Goal: Task Accomplishment & Management: Manage account settings

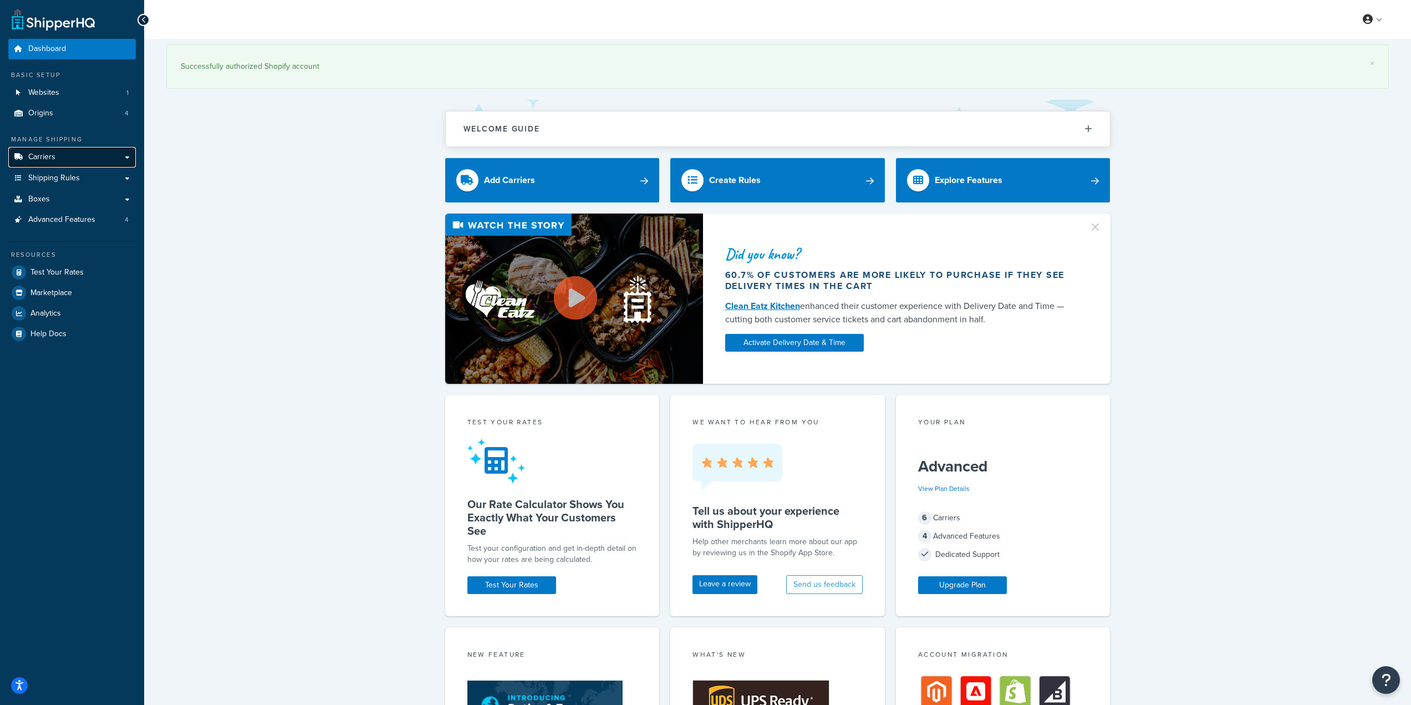
click at [92, 153] on link "Carriers" at bounding box center [72, 157] width 128 height 21
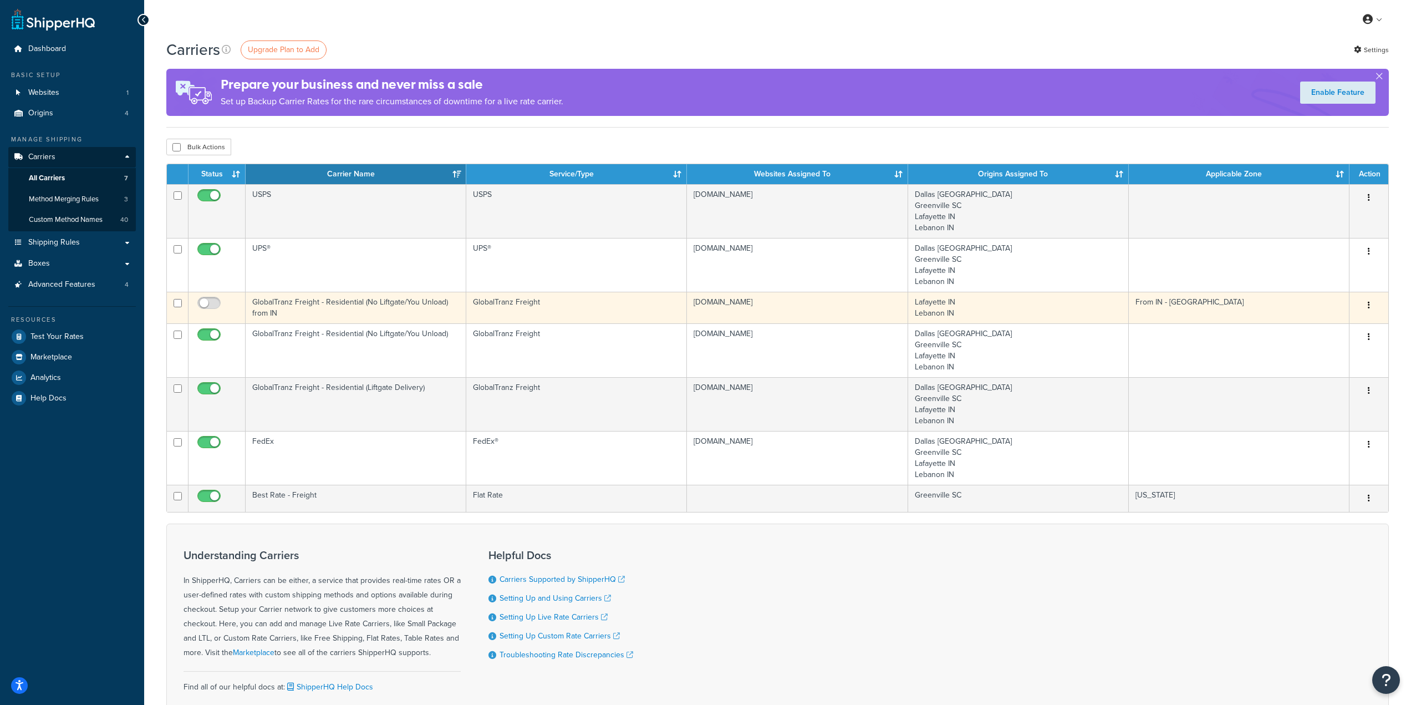
click at [1369, 306] on icon "button" at bounding box center [1369, 305] width 2 height 8
click at [1340, 349] on link "Delete" at bounding box center [1325, 350] width 88 height 23
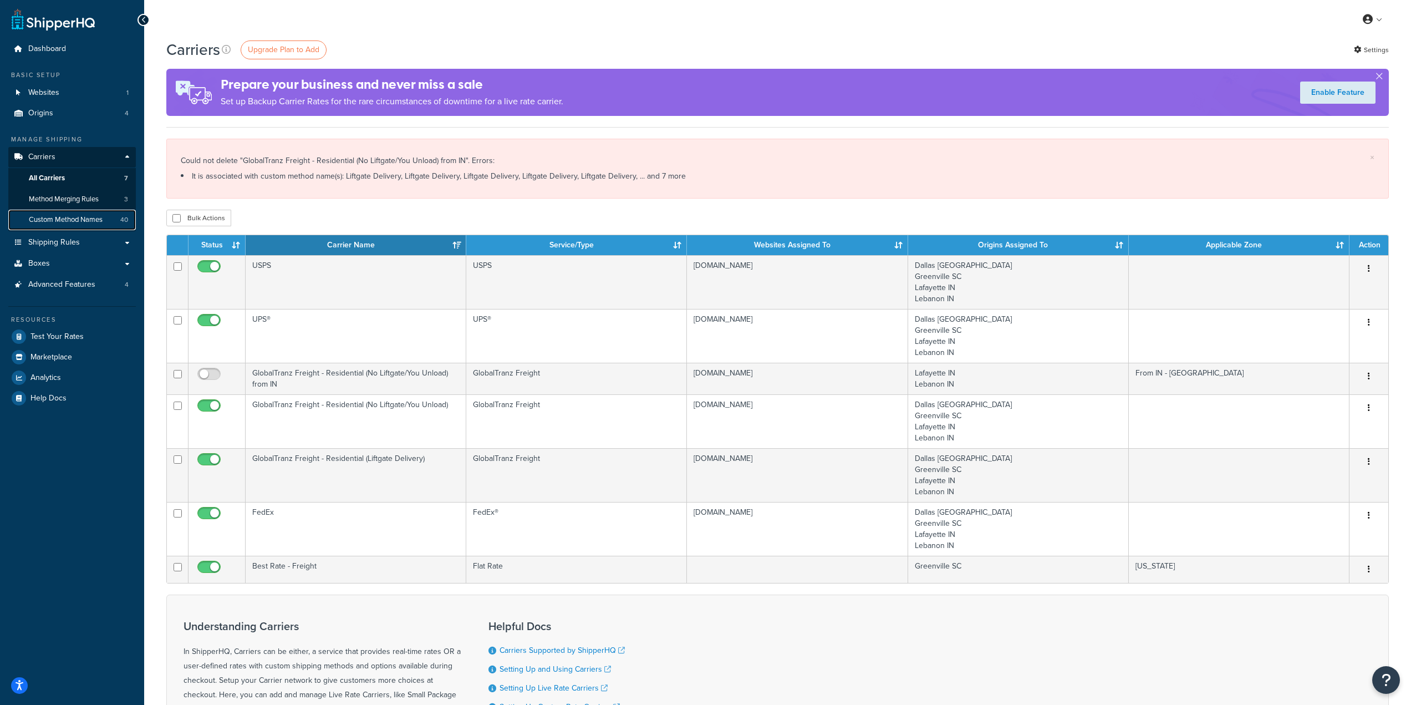
click at [71, 216] on span "Custom Method Names" at bounding box center [66, 219] width 74 height 9
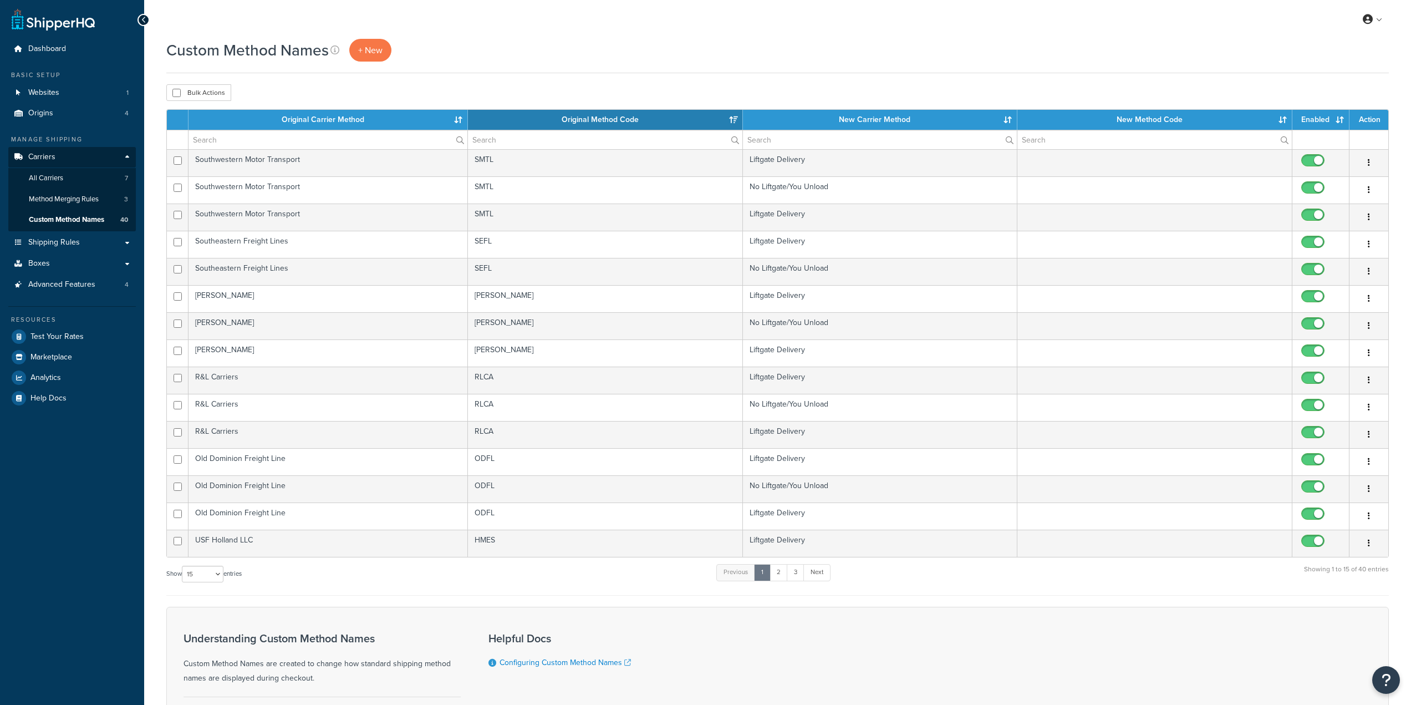
select select "15"
click at [458, 118] on th "Original Carrier Method" at bounding box center [329, 120] width 280 height 20
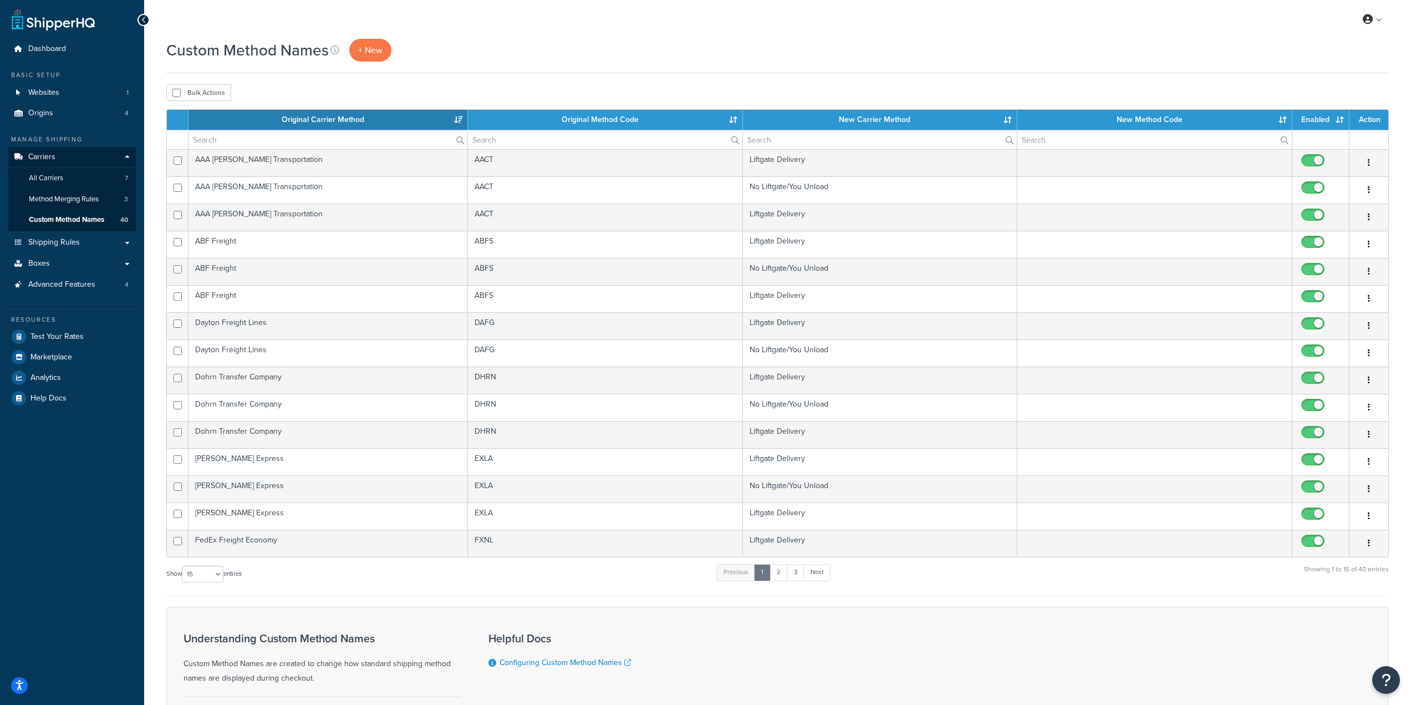
click at [458, 120] on th "Original Carrier Method" at bounding box center [329, 120] width 280 height 20
click at [53, 154] on span "Carriers" at bounding box center [41, 157] width 27 height 9
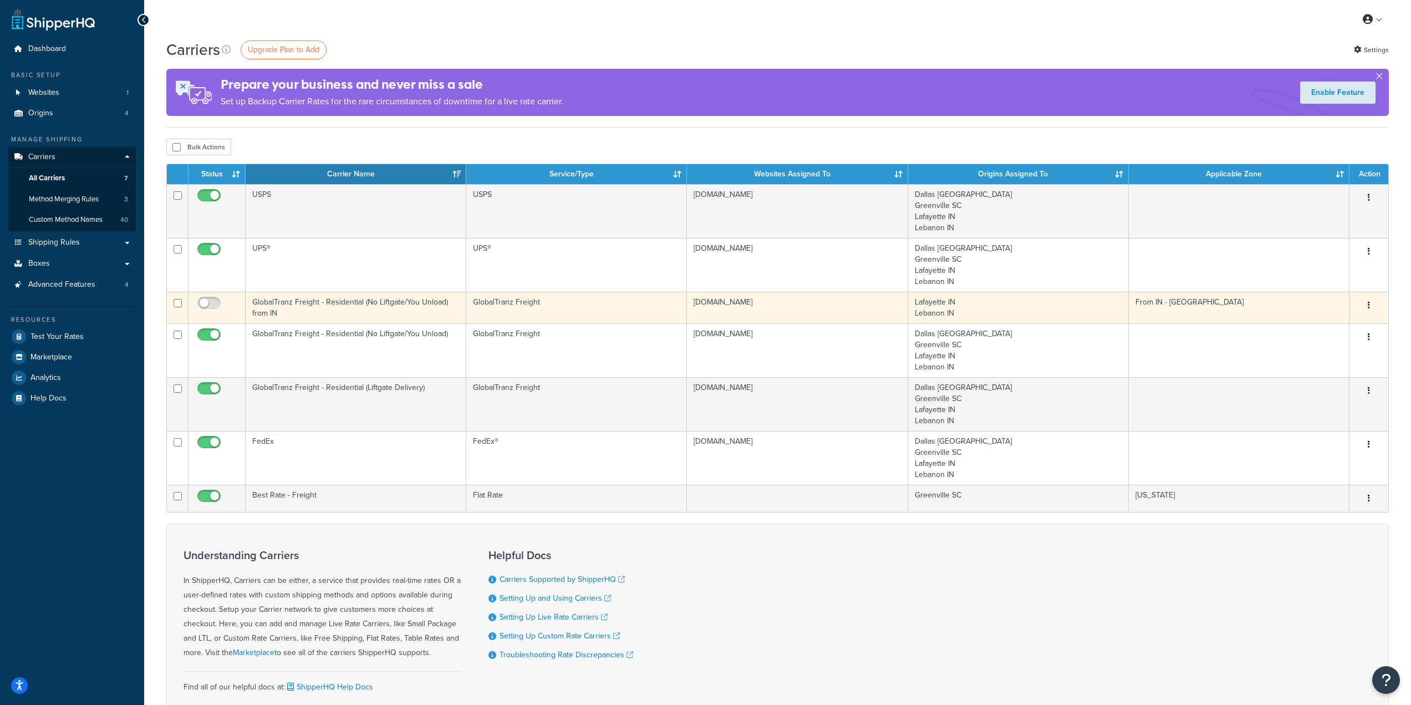
click at [281, 303] on td "GlobalTranz Freight - Residential (No Liftgate/You Unload) from IN" at bounding box center [356, 308] width 221 height 32
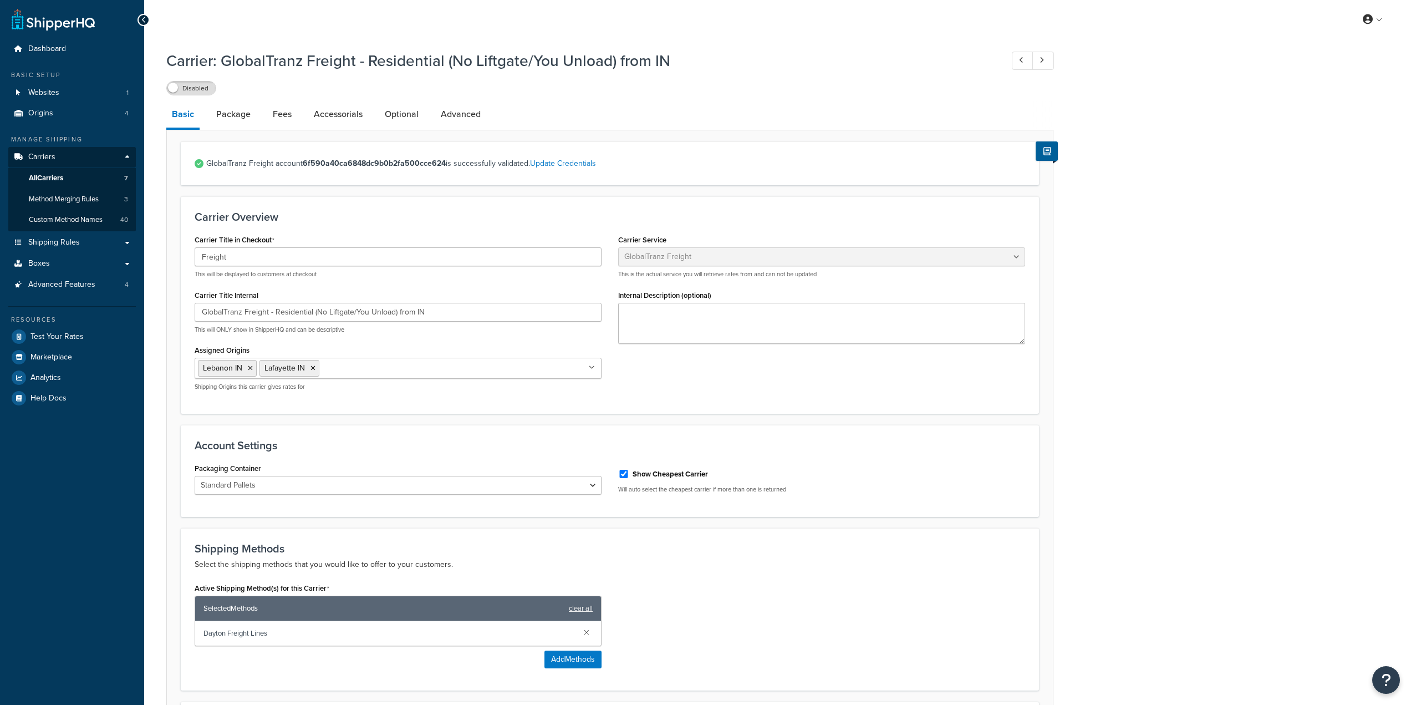
select select "globaltranzFreight"
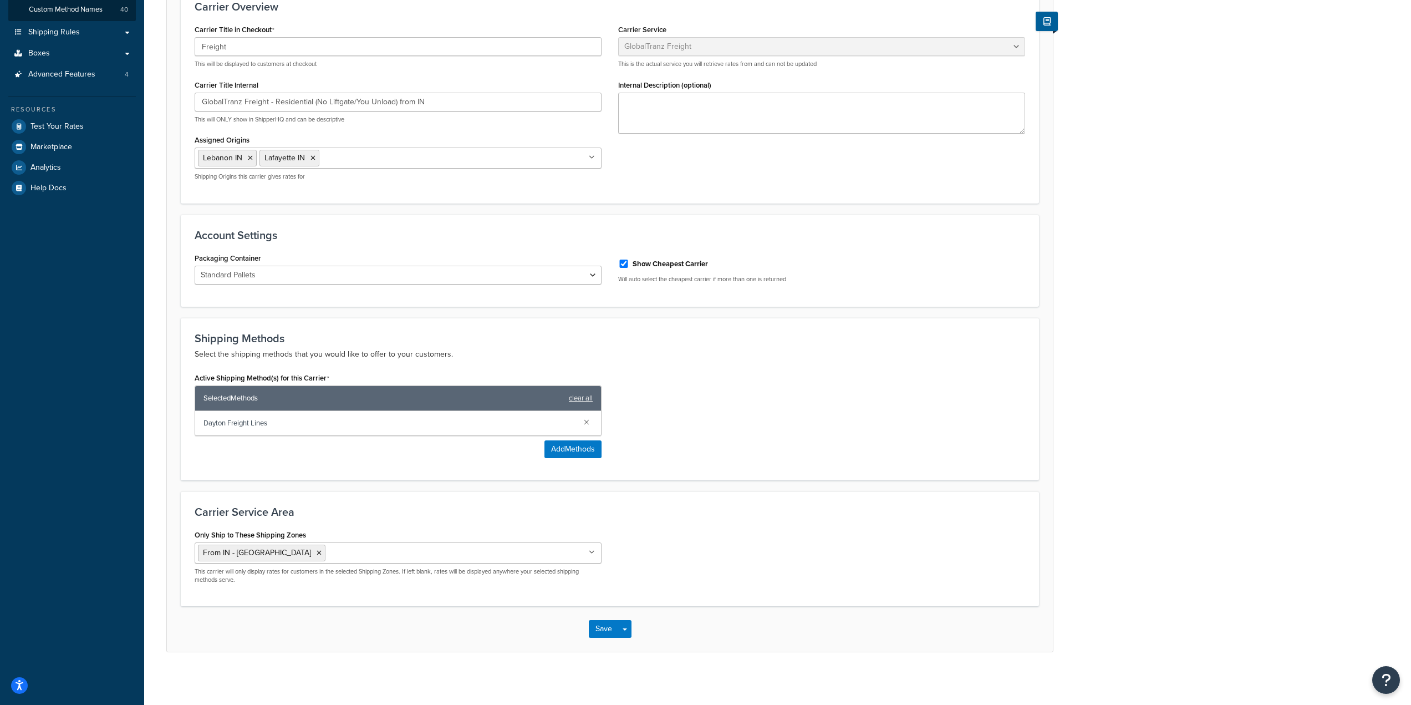
scroll to position [215, 0]
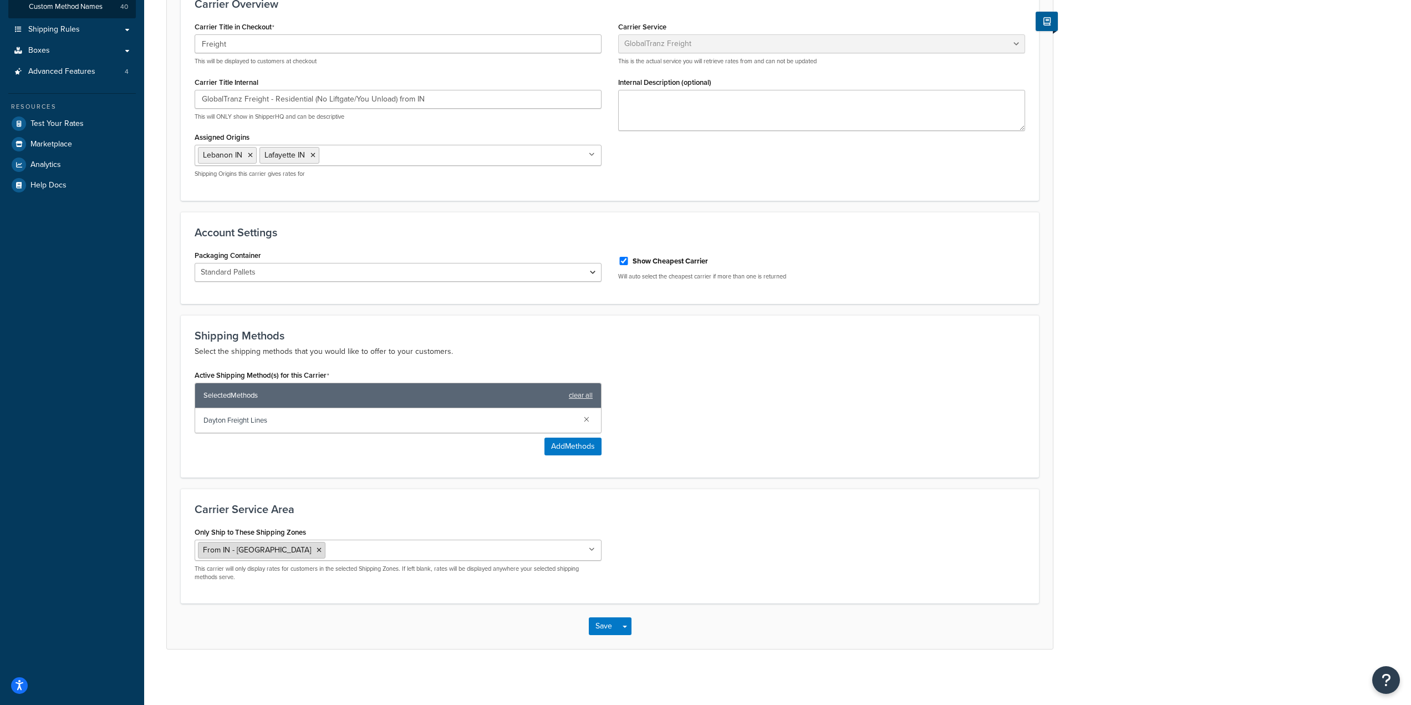
click at [265, 549] on li "From IN - Dayton" at bounding box center [262, 550] width 128 height 17
click at [317, 549] on icon at bounding box center [319, 550] width 5 height 7
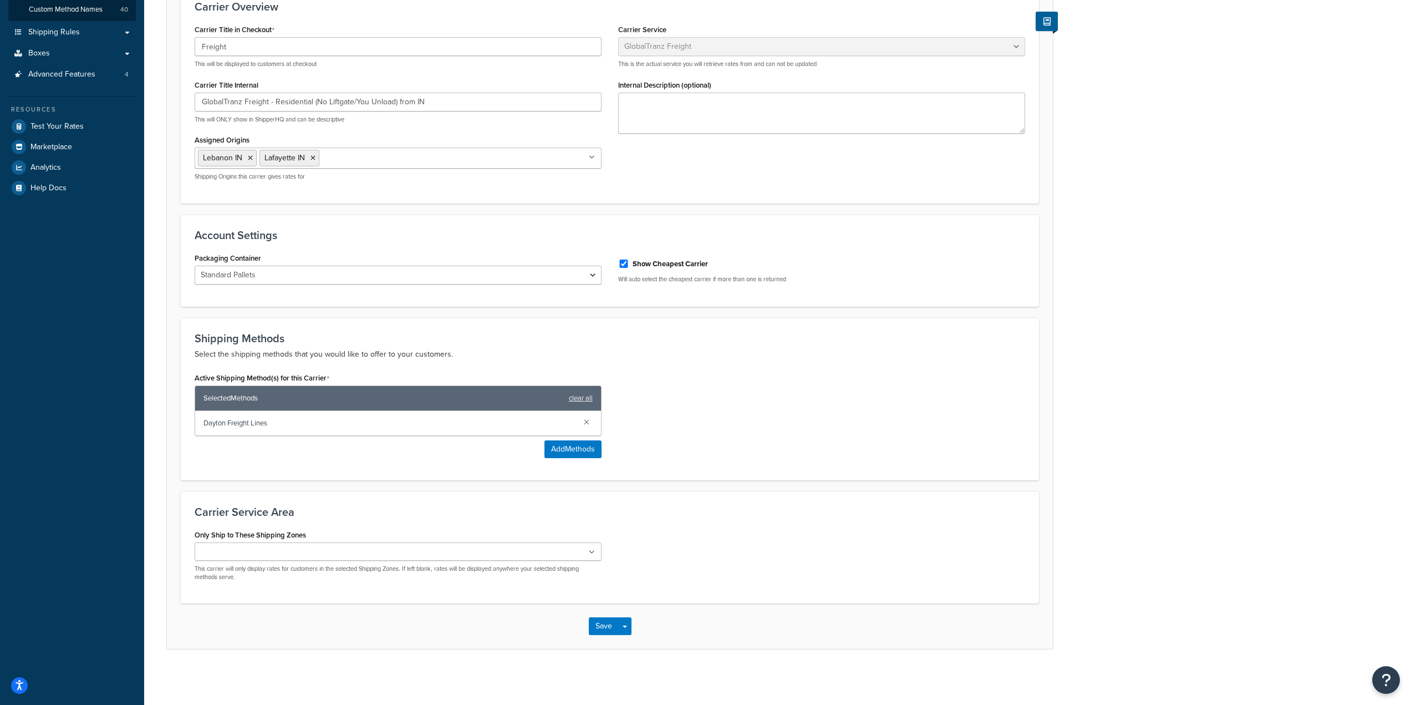
click at [683, 433] on div "Active Shipping Method(s) for this Carrier Selected Methods clear all Dayton Fr…" at bounding box center [609, 418] width 847 height 97
click at [583, 394] on link "clear all" at bounding box center [581, 398] width 24 height 16
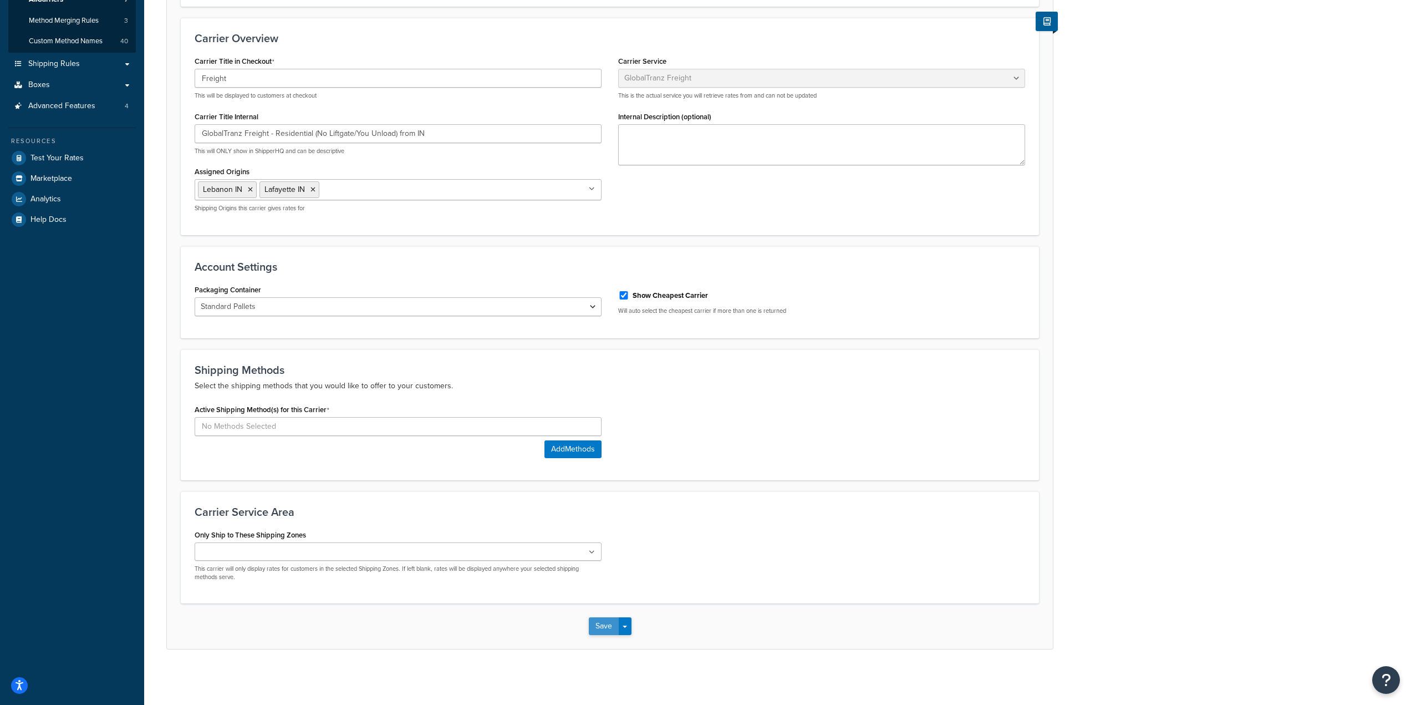
click at [599, 622] on button "Save" at bounding box center [604, 626] width 30 height 18
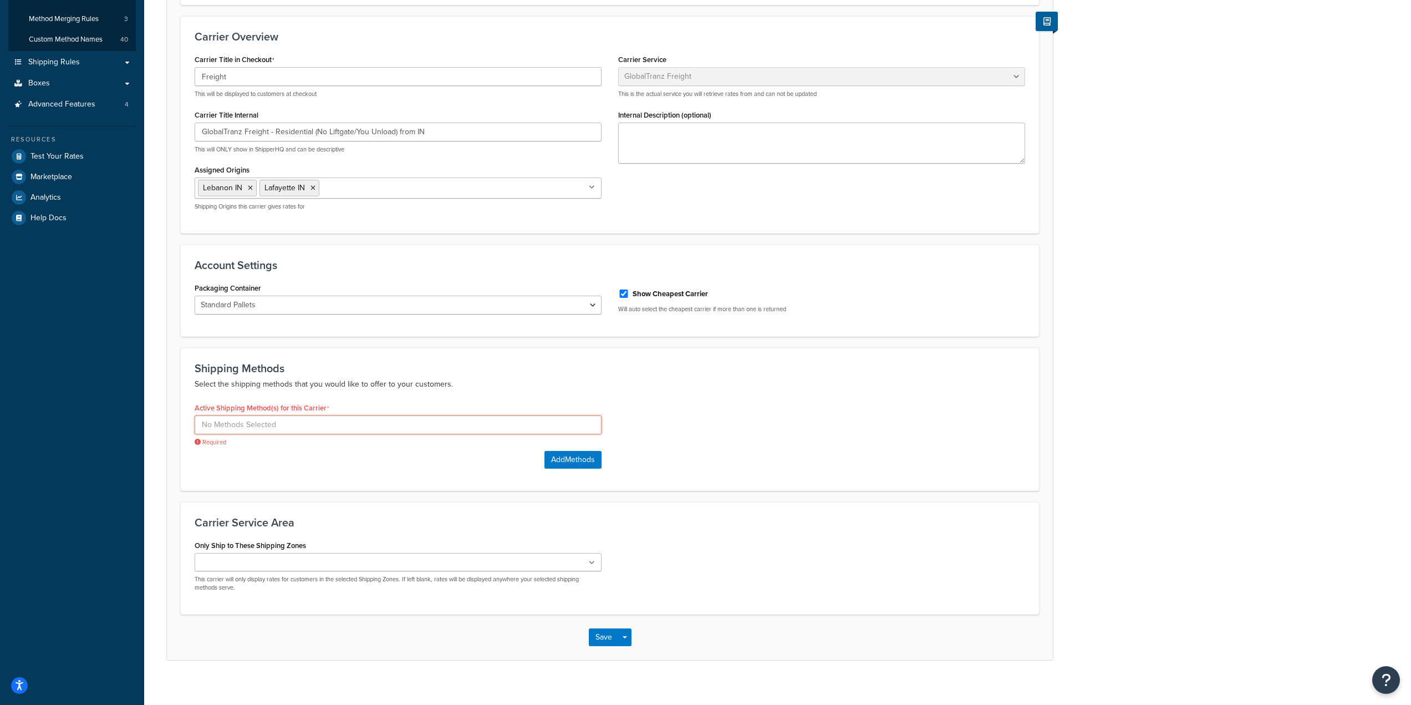
click at [281, 429] on input at bounding box center [398, 424] width 407 height 19
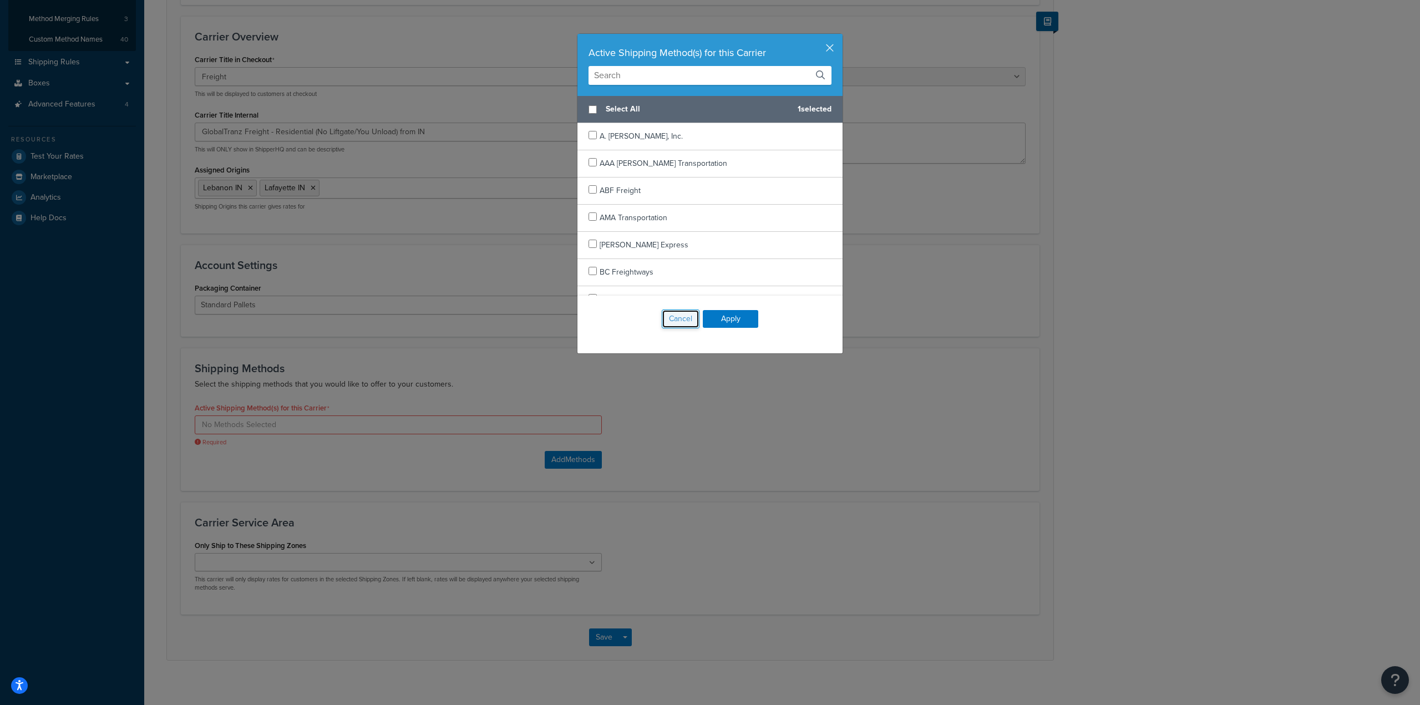
click at [667, 318] on button "Cancel" at bounding box center [681, 318] width 38 height 19
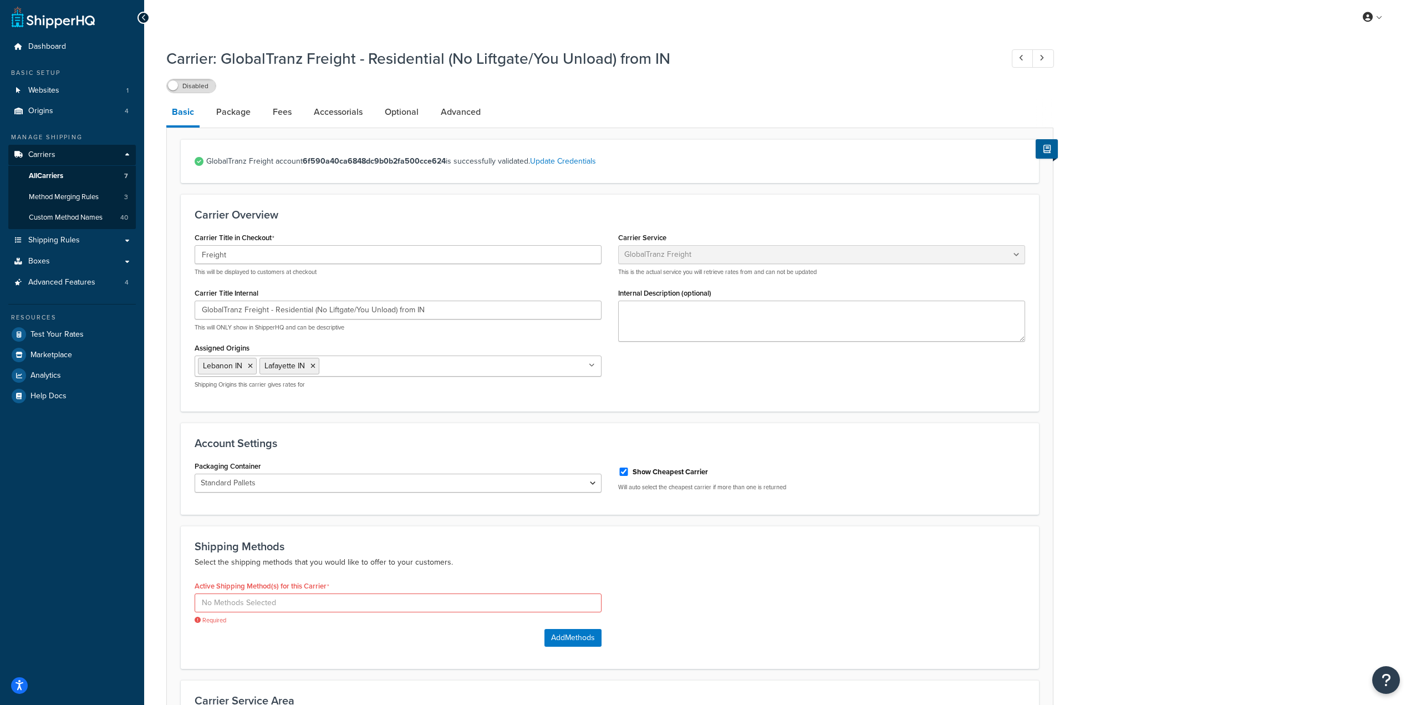
scroll to position [0, 0]
click at [79, 174] on link "All Carriers 7" at bounding box center [72, 178] width 128 height 21
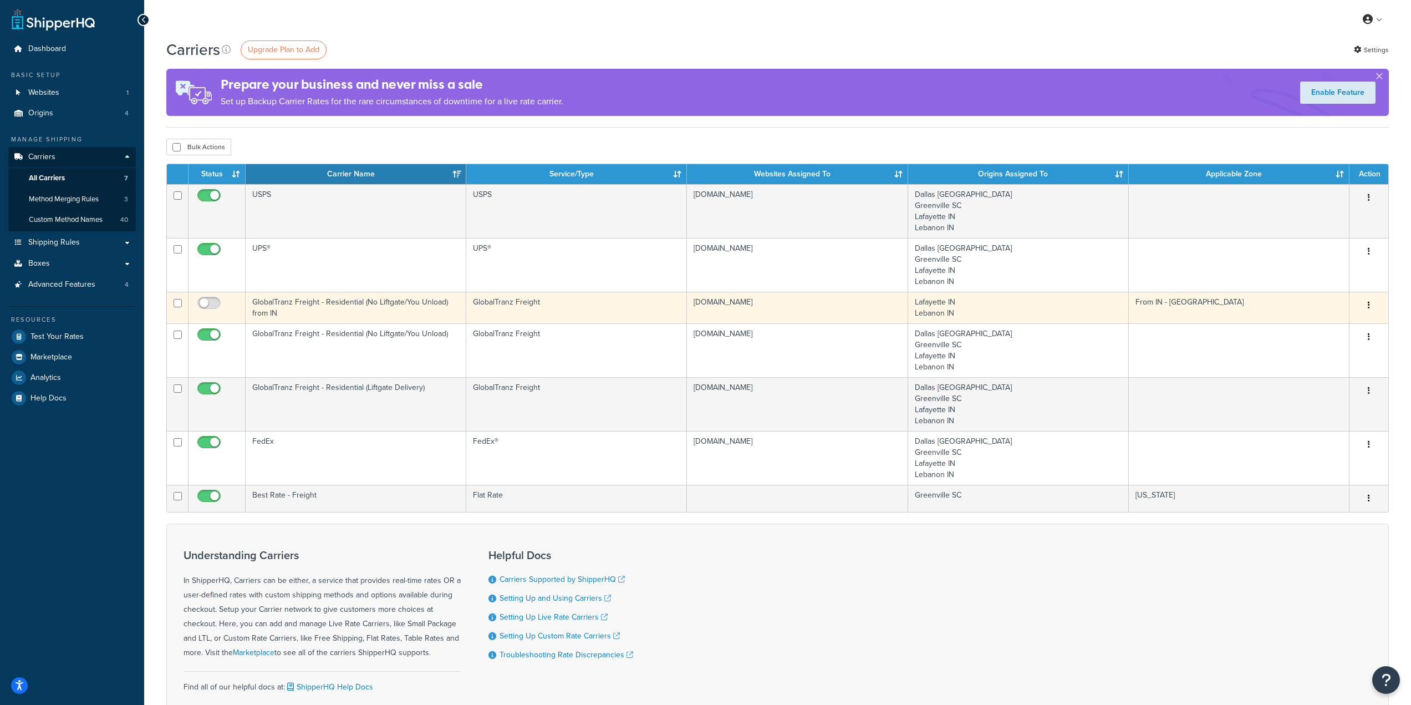
click at [1368, 305] on icon "button" at bounding box center [1369, 305] width 2 height 8
click at [1320, 350] on link "Delete" at bounding box center [1325, 350] width 88 height 23
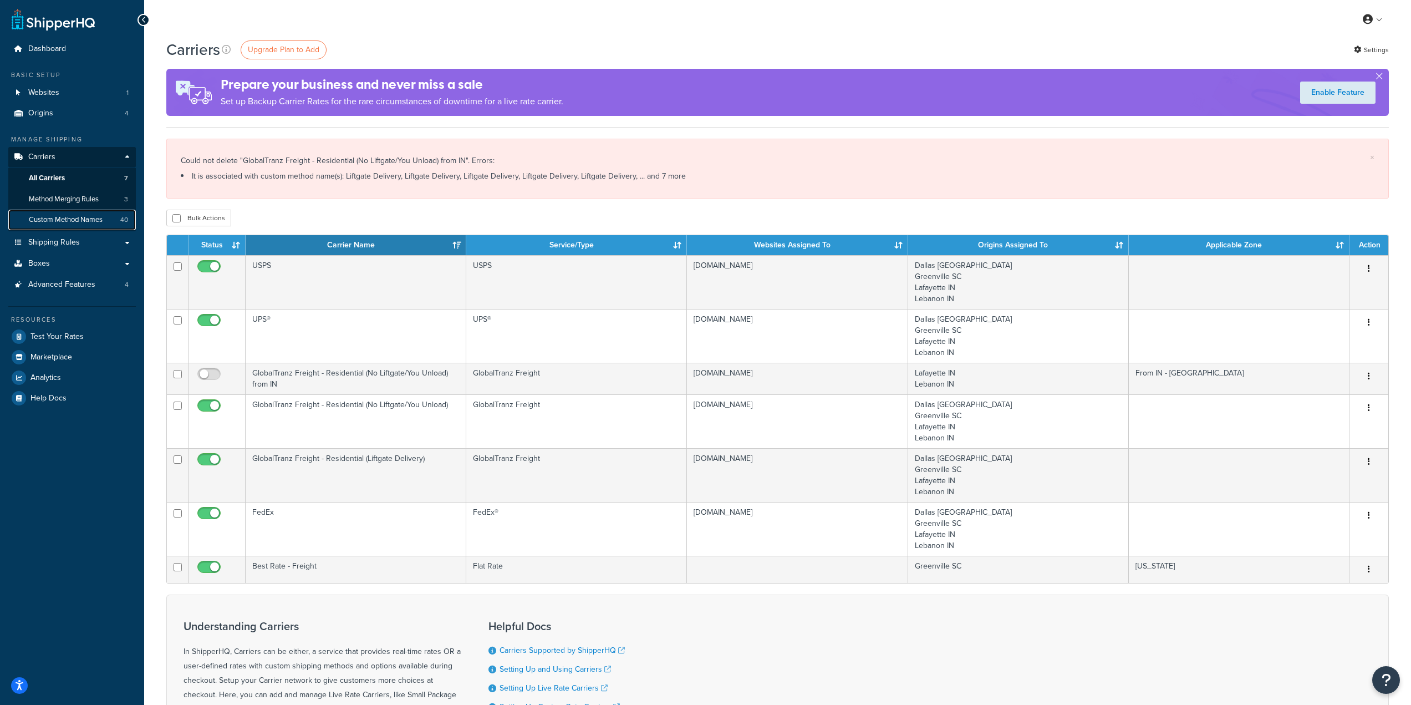
click at [65, 219] on span "Custom Method Names" at bounding box center [66, 219] width 74 height 9
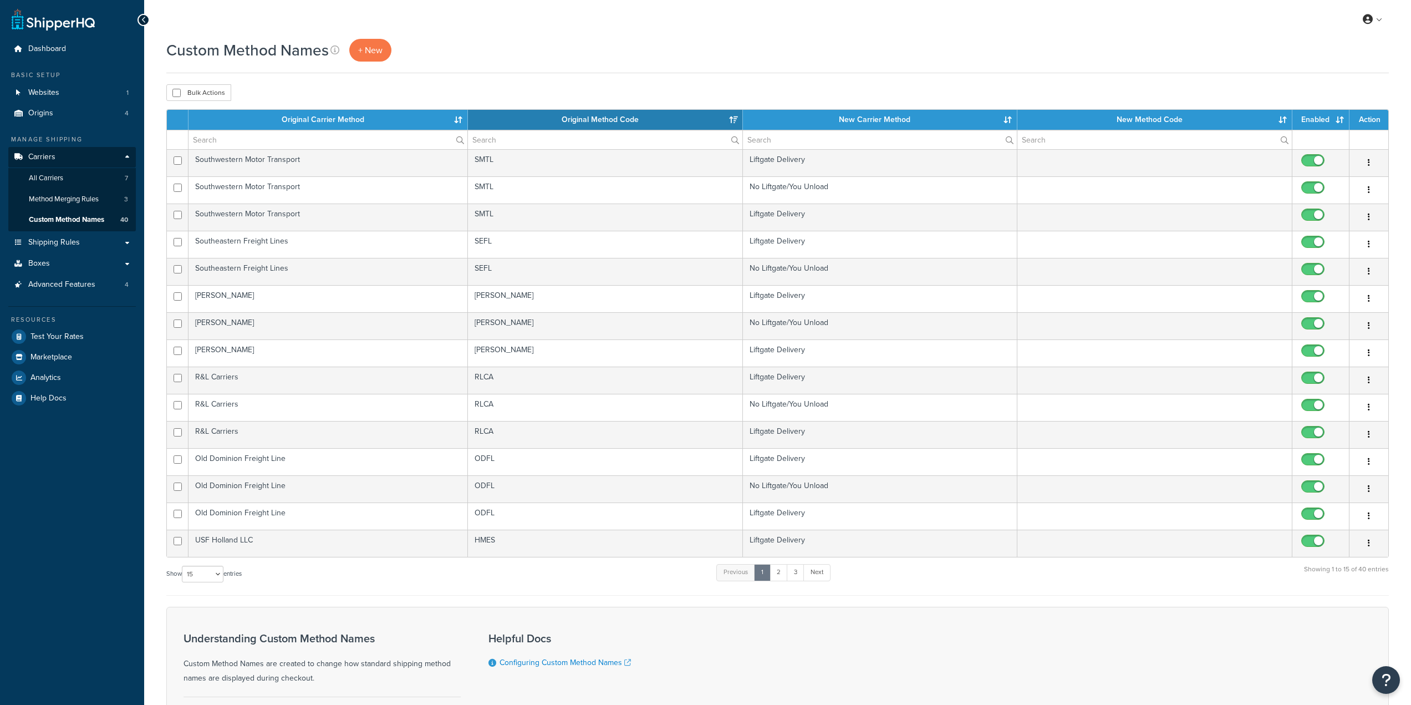
select select "15"
click at [459, 118] on th "Original Carrier Method" at bounding box center [329, 120] width 280 height 20
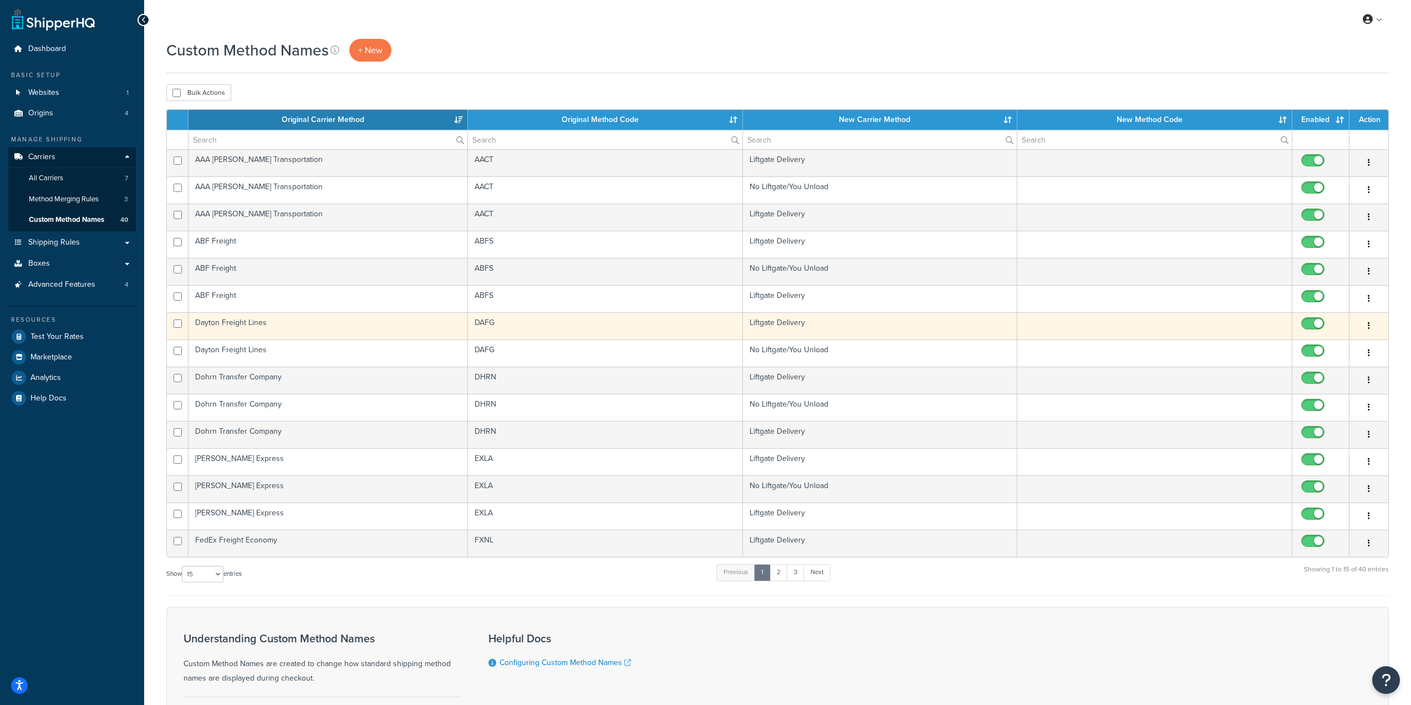
click at [350, 328] on td "Dayton Freight Lines" at bounding box center [329, 325] width 280 height 27
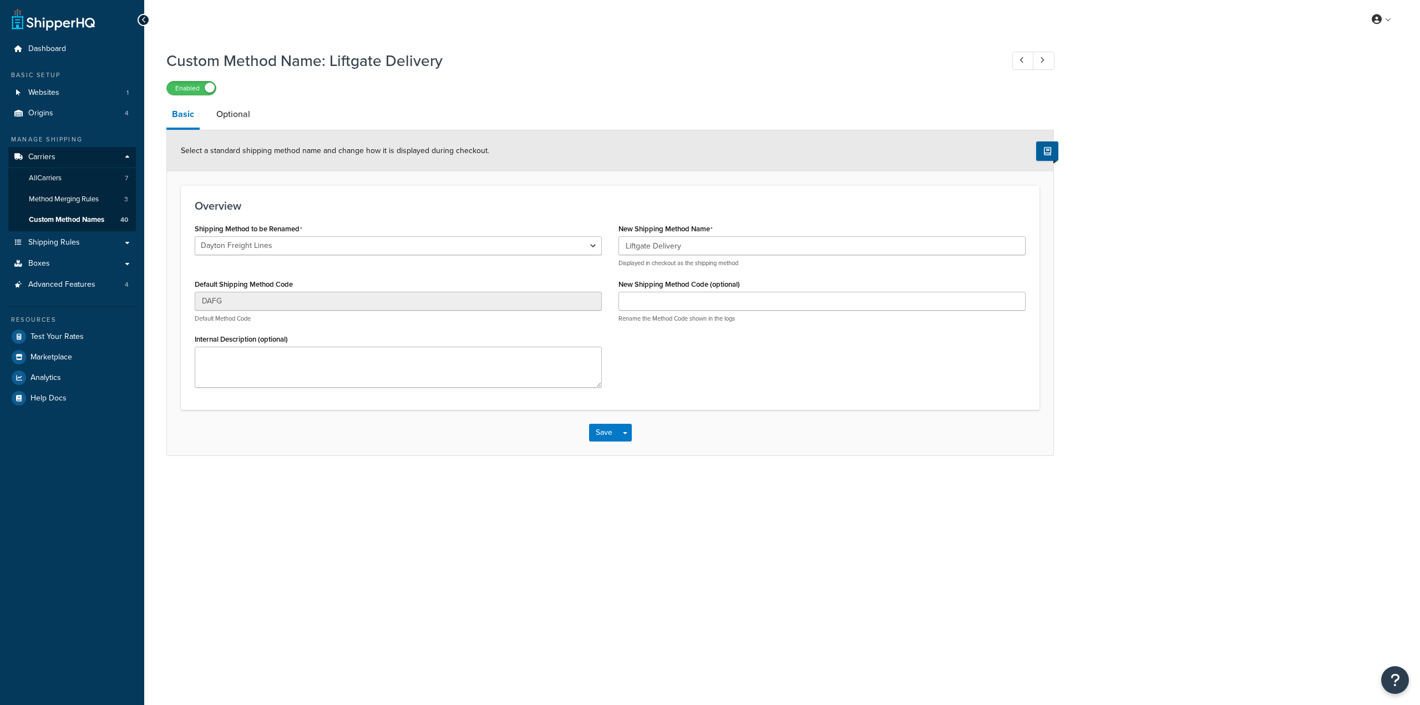
select select "582594"
click at [241, 109] on link "Optional" at bounding box center [233, 114] width 45 height 27
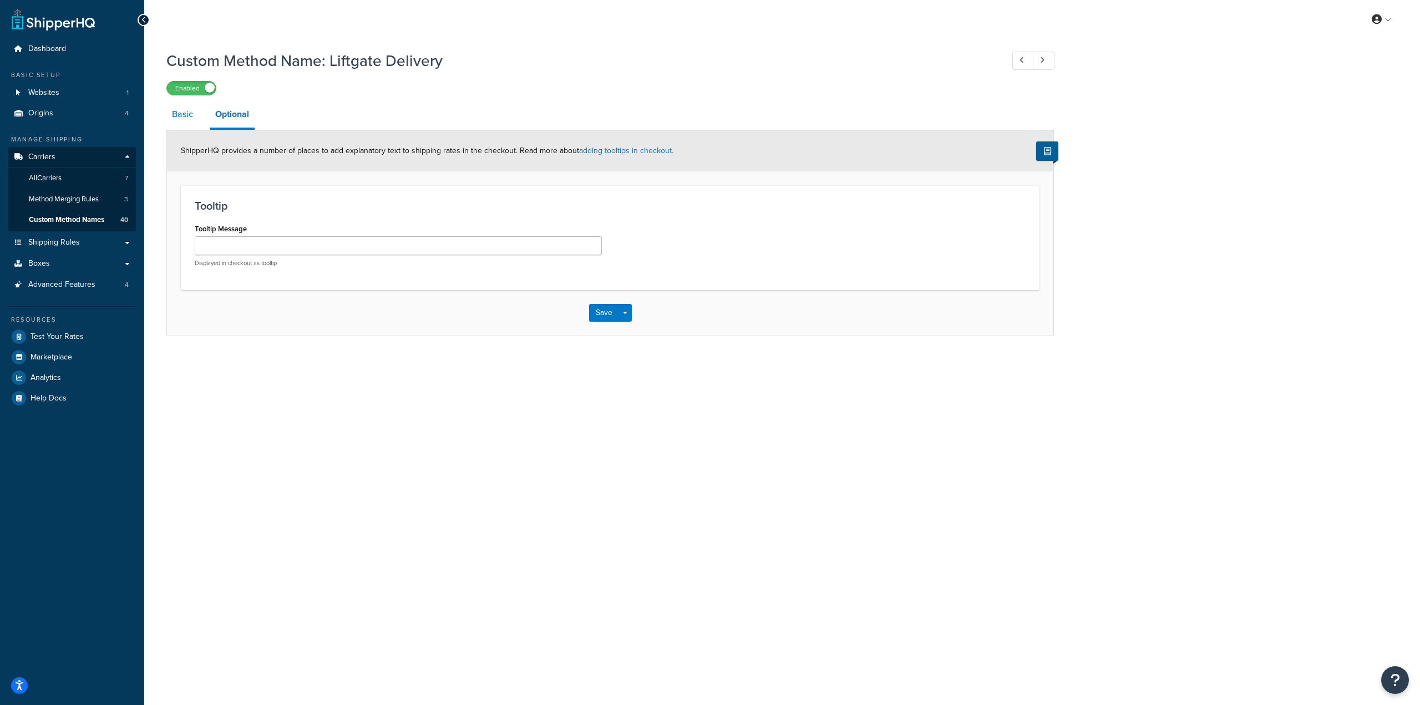
click at [180, 117] on link "Basic" at bounding box center [182, 114] width 32 height 27
select select "582594"
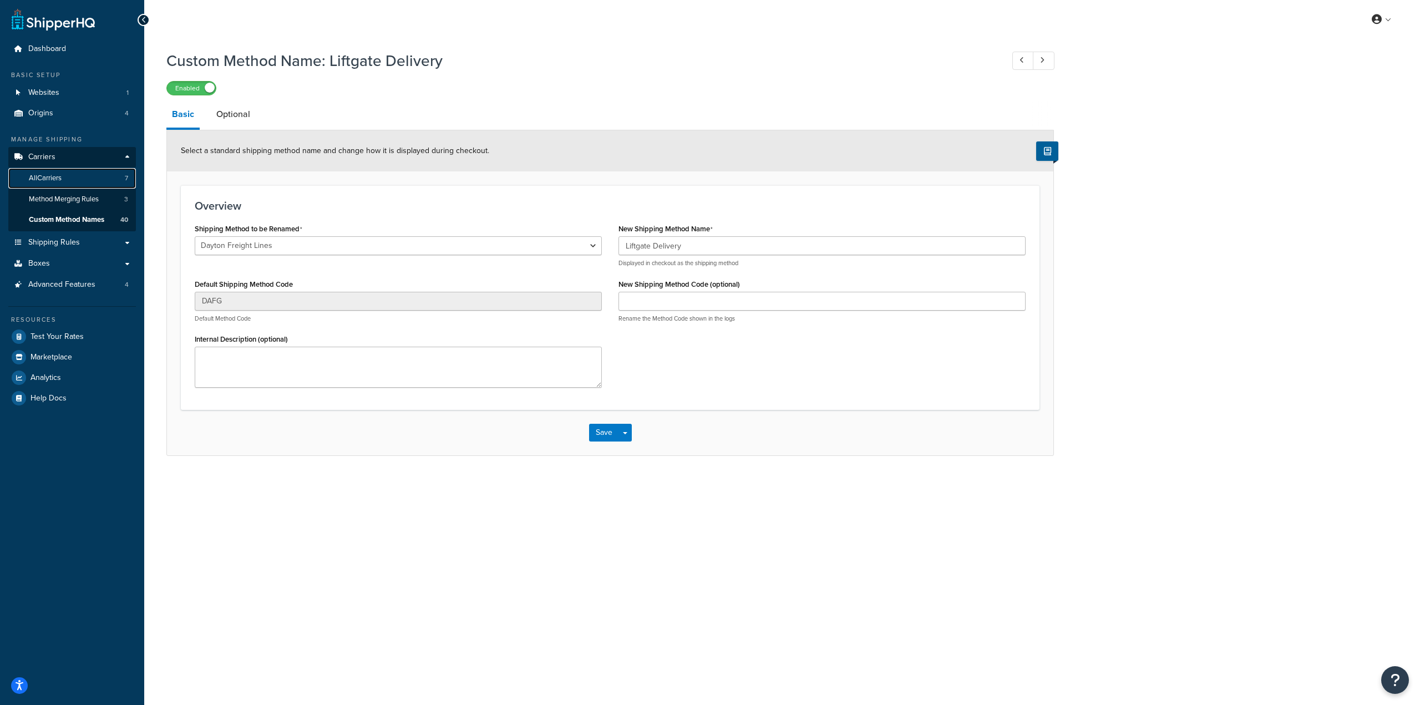
click at [51, 177] on span "All Carriers" at bounding box center [45, 178] width 33 height 9
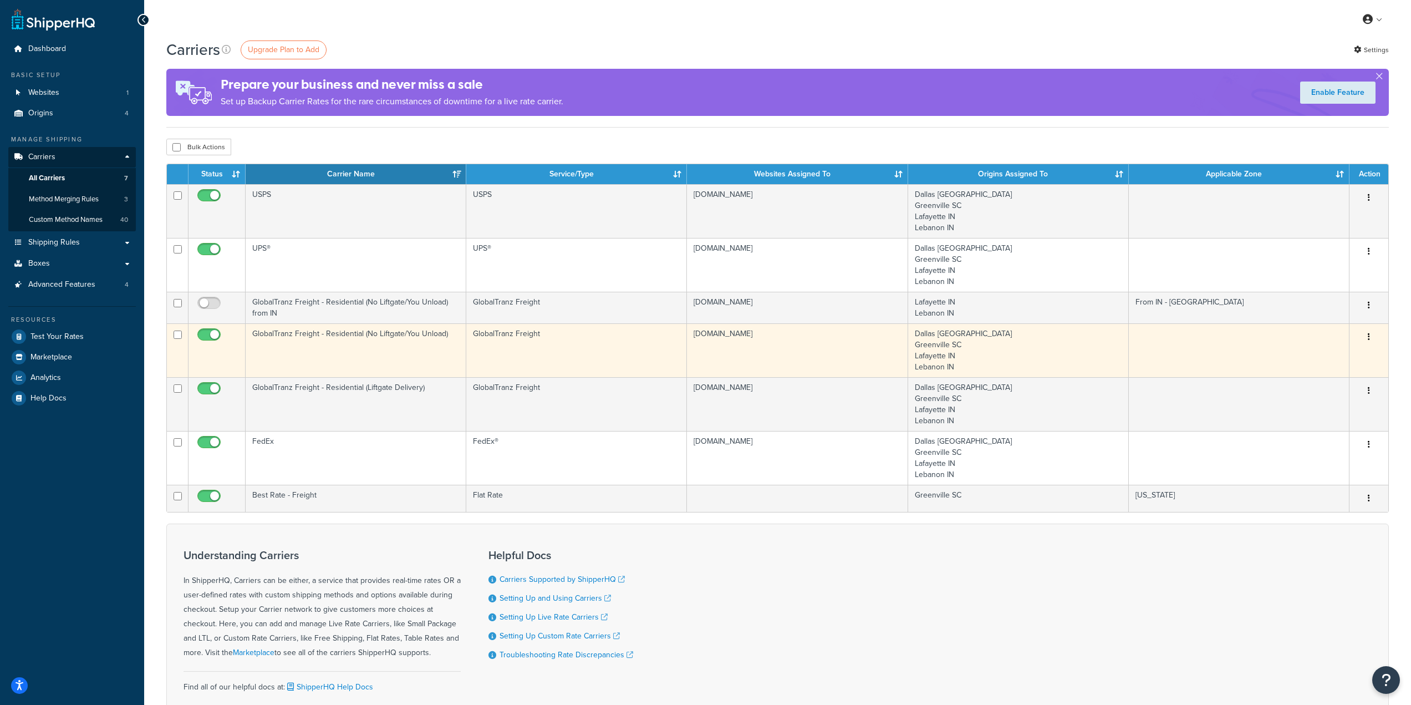
click at [393, 341] on td "GlobalTranz Freight - Residential (No Liftgate/You Unload)" at bounding box center [356, 350] width 221 height 54
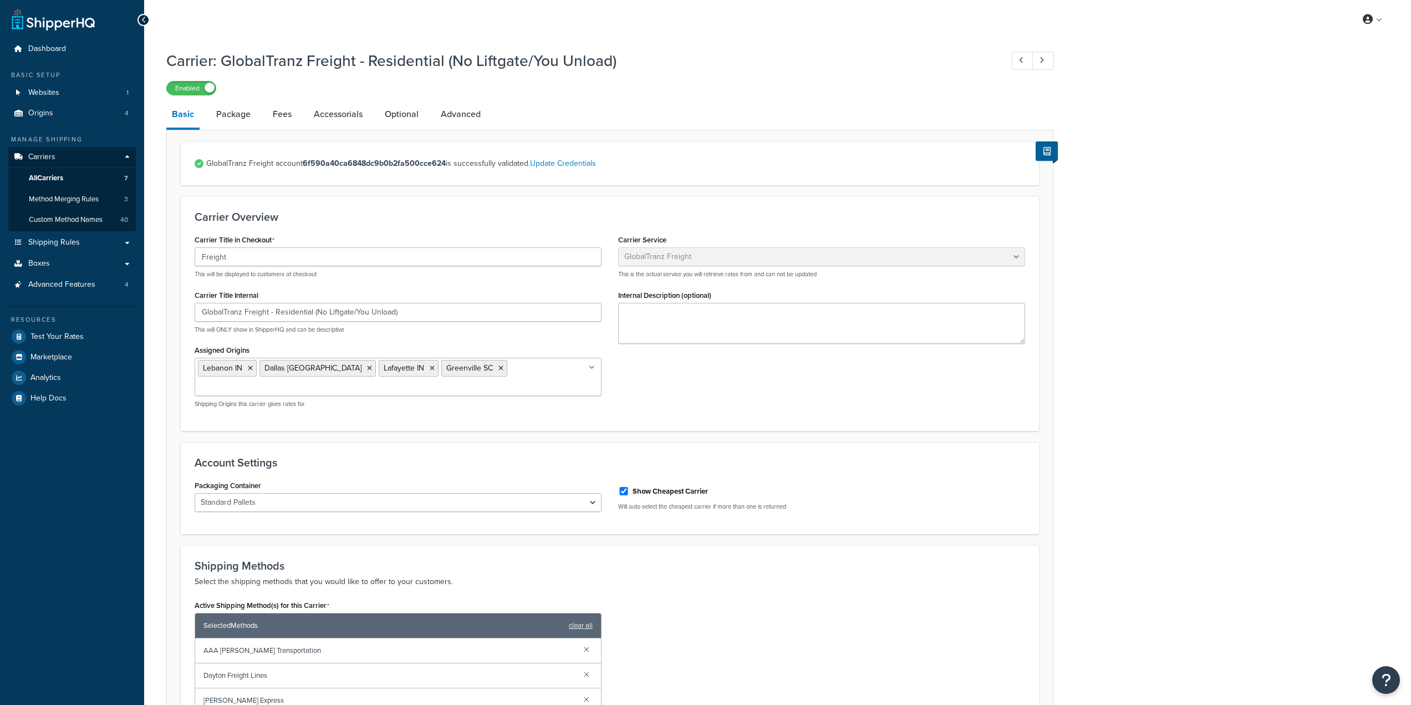
select select "globaltranzFreight"
click at [85, 22] on link at bounding box center [53, 19] width 83 height 22
click at [64, 394] on span "Help Docs" at bounding box center [49, 398] width 36 height 9
